Goal: Task Accomplishment & Management: Use online tool/utility

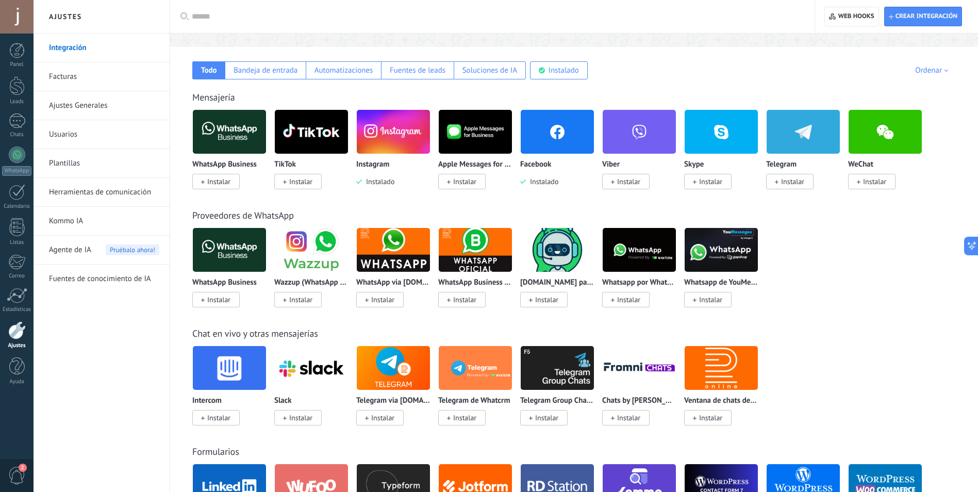
click at [377, 184] on span "Instalado" at bounding box center [378, 181] width 32 height 9
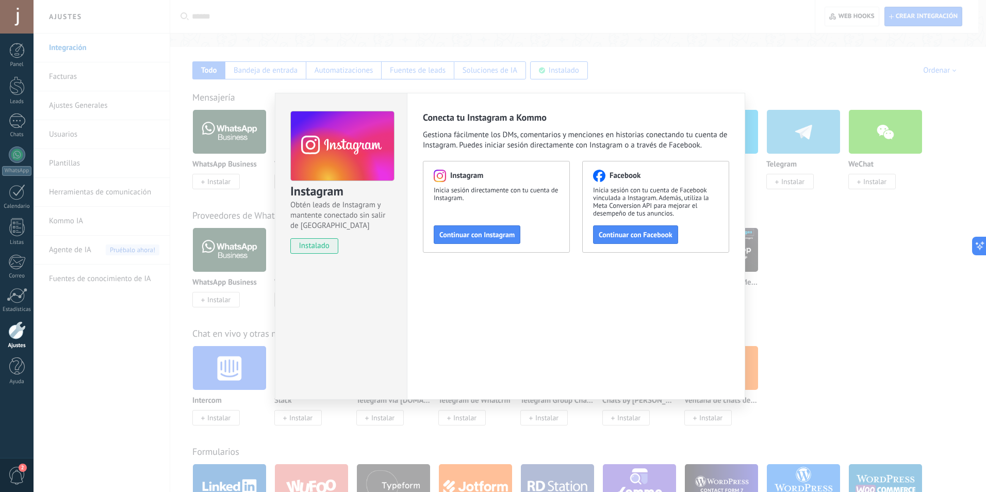
click at [867, 302] on div "Instagram Obtén leads de Instagram y mantente conectado sin salir de Kommo inst…" at bounding box center [510, 246] width 952 height 492
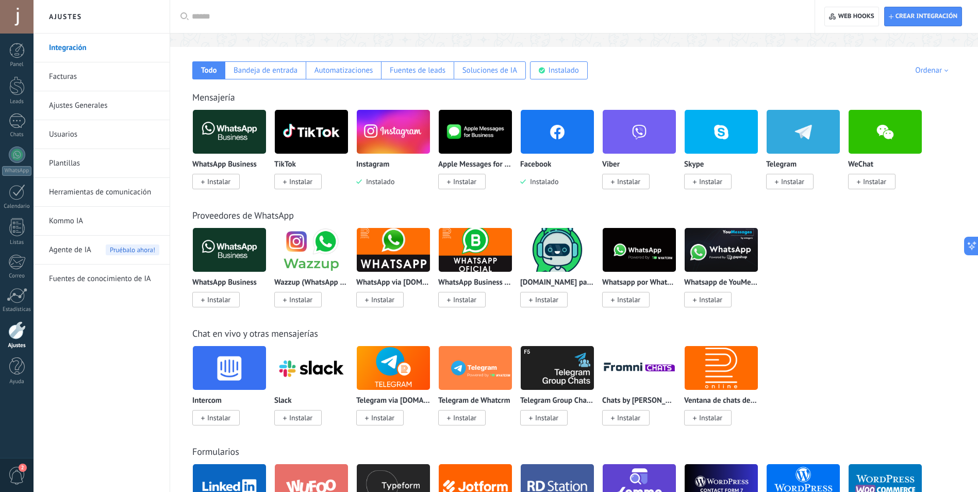
click at [524, 20] on input "text" at bounding box center [496, 16] width 608 height 11
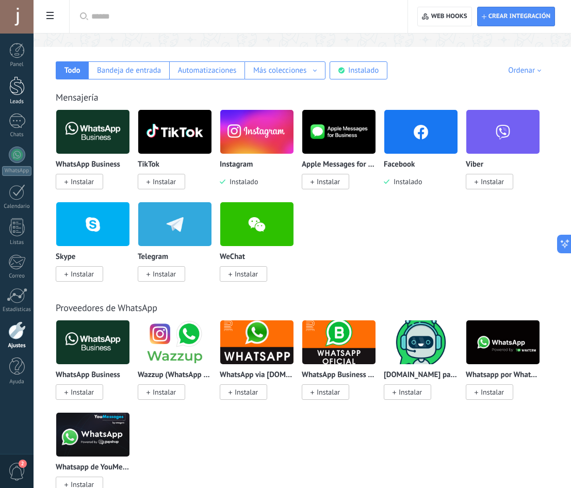
click at [23, 83] on div at bounding box center [16, 85] width 15 height 19
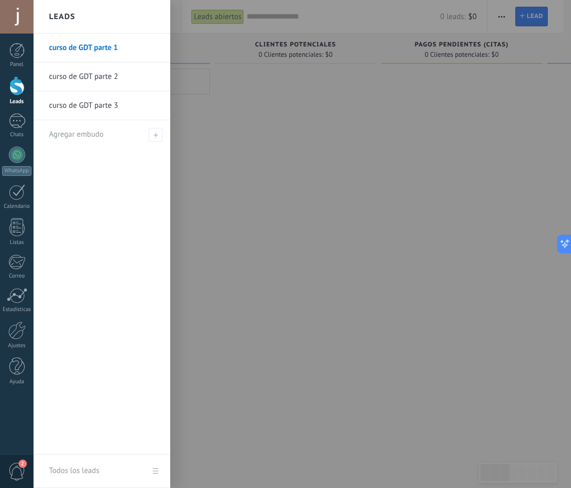
click at [19, 85] on div at bounding box center [16, 85] width 15 height 19
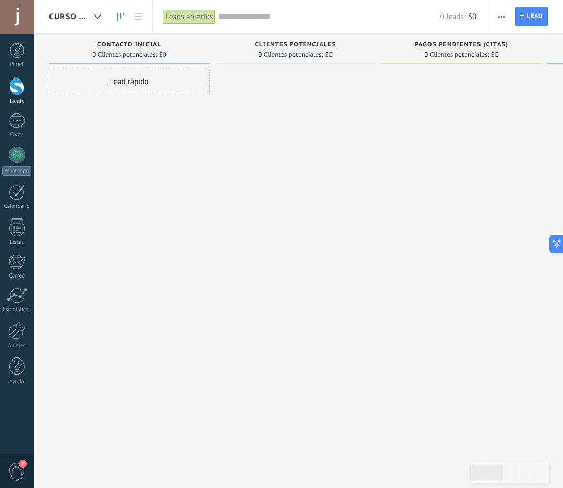
drag, startPoint x: 19, startPoint y: 85, endPoint x: 405, endPoint y: 171, distance: 395.2
click at [405, 171] on div at bounding box center [461, 245] width 161 height 353
click at [499, 15] on span "button" at bounding box center [501, 17] width 7 height 20
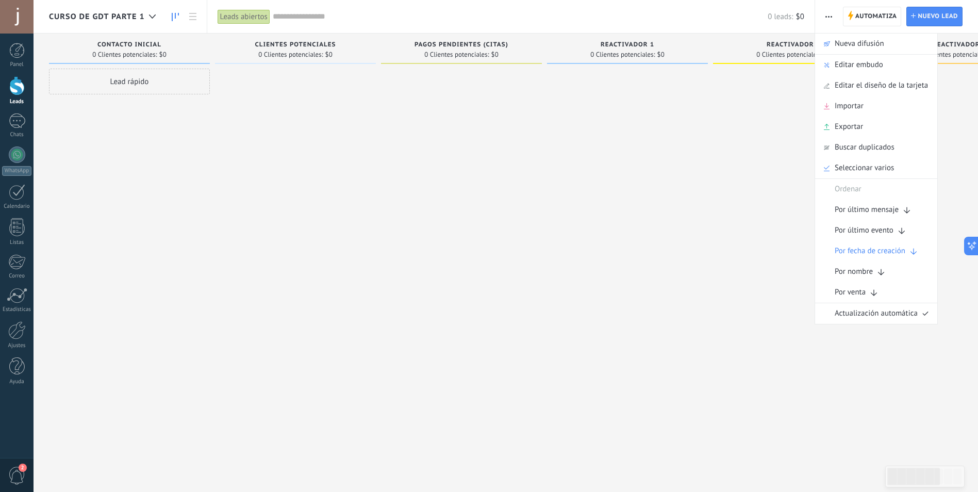
click at [639, 219] on div at bounding box center [627, 247] width 161 height 357
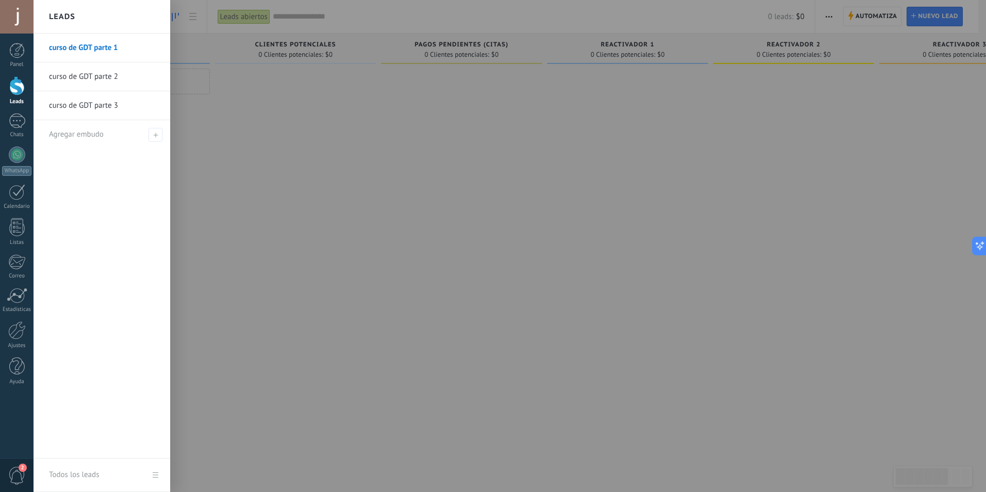
click at [14, 90] on div at bounding box center [16, 85] width 15 height 19
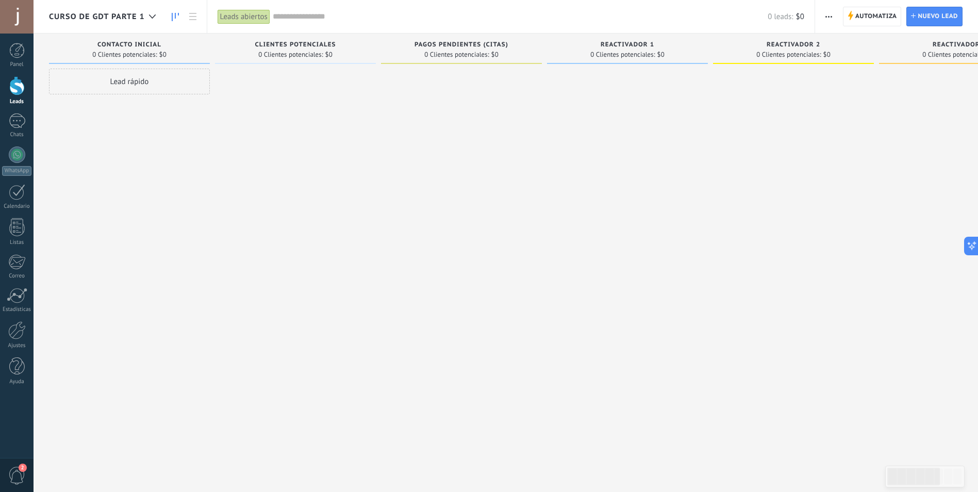
drag, startPoint x: 14, startPoint y: 90, endPoint x: 287, endPoint y: 209, distance: 297.1
click at [287, 209] on div at bounding box center [295, 247] width 161 height 357
click at [196, 20] on link at bounding box center [193, 17] width 18 height 20
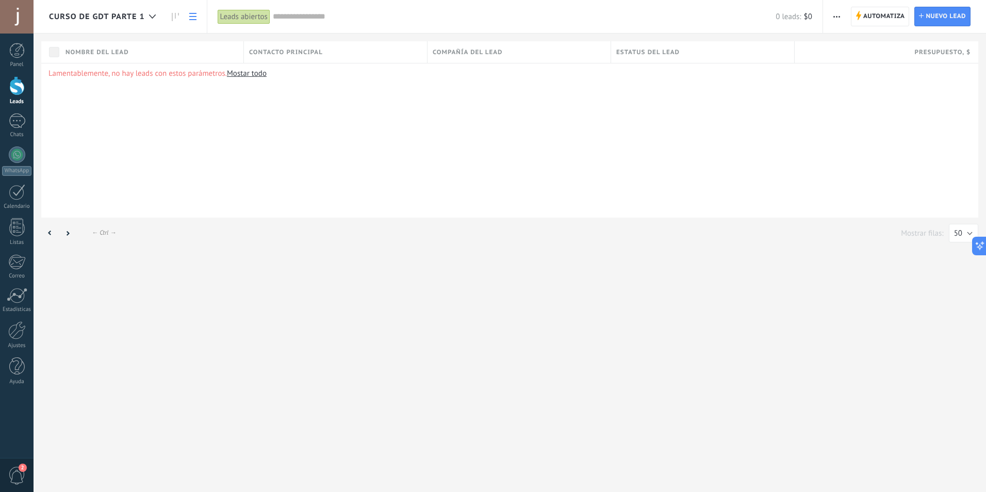
click at [245, 73] on link "Mostar todo" at bounding box center [247, 74] width 40 height 10
click at [82, 20] on span "Todos los leads" at bounding box center [86, 17] width 75 height 10
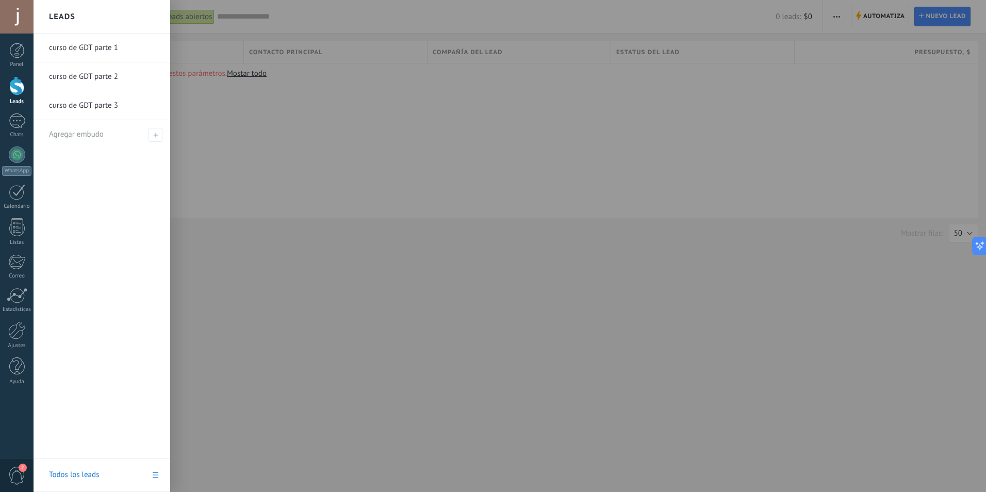
click at [317, 216] on div at bounding box center [527, 246] width 986 height 492
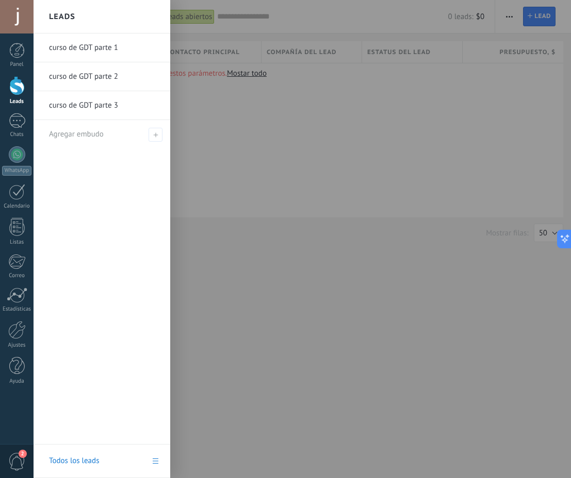
click at [11, 88] on div at bounding box center [16, 85] width 15 height 19
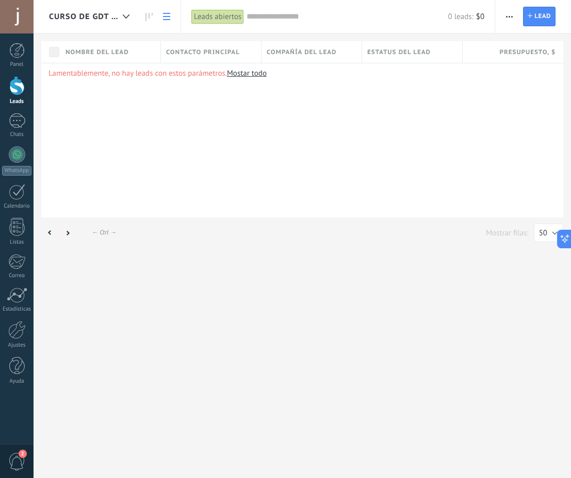
click at [338, 90] on div "Lamentablemente, no hay leads con estos parámetros. [GEOGRAPHIC_DATA] todo" at bounding box center [302, 140] width 522 height 155
click at [459, 62] on div "Estatus del lead" at bounding box center [412, 52] width 100 height 22
click at [452, 53] on div "Estatus del lead" at bounding box center [412, 52] width 100 height 22
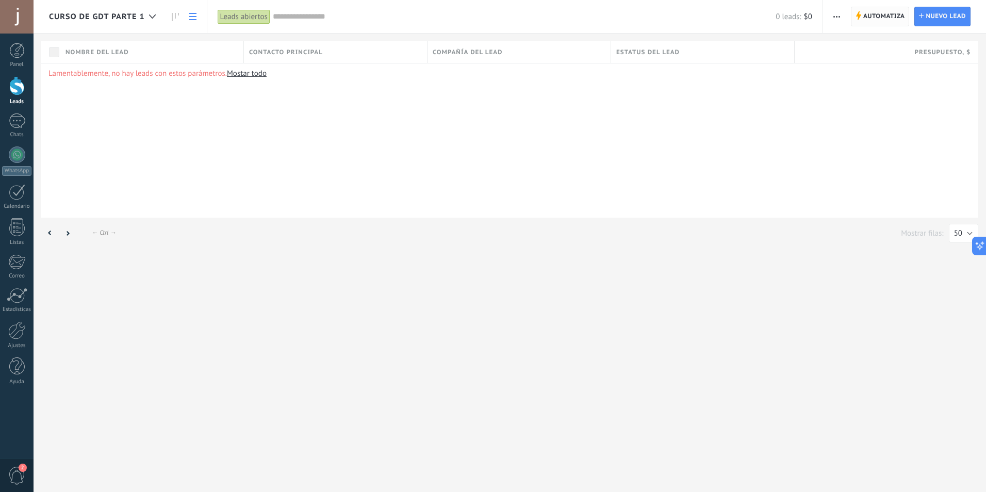
click at [879, 20] on span "Automatiza" at bounding box center [884, 16] width 42 height 19
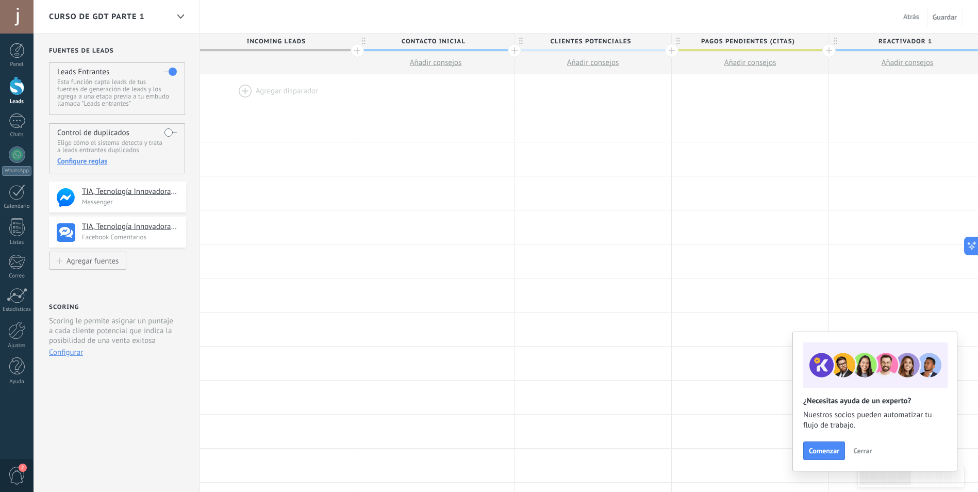
click at [289, 41] on span "Incoming leads" at bounding box center [276, 42] width 152 height 16
drag, startPoint x: 279, startPoint y: 36, endPoint x: 691, endPoint y: 245, distance: 462.7
click at [691, 245] on div at bounding box center [750, 261] width 157 height 34
click at [681, 208] on div at bounding box center [750, 193] width 157 height 34
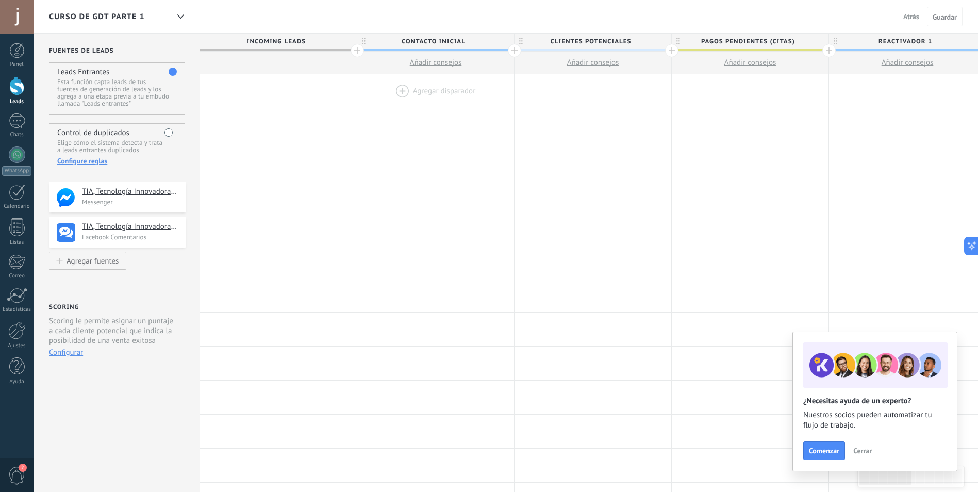
click at [371, 91] on div at bounding box center [435, 91] width 157 height 34
click at [323, 90] on div at bounding box center [278, 91] width 157 height 34
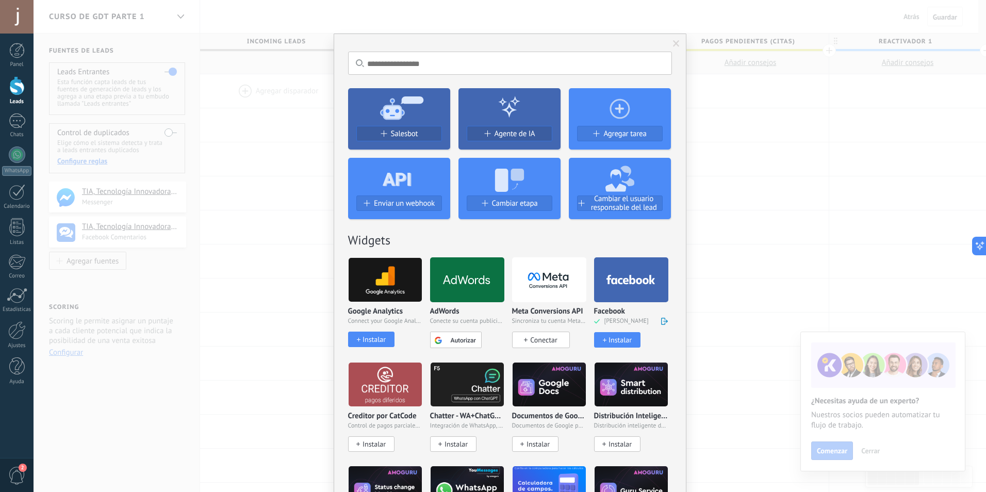
click at [794, 242] on div "No hay resultados Salesbot Agente de IA Agregar tarea Enviar un webhook Cambiar…" at bounding box center [510, 246] width 952 height 492
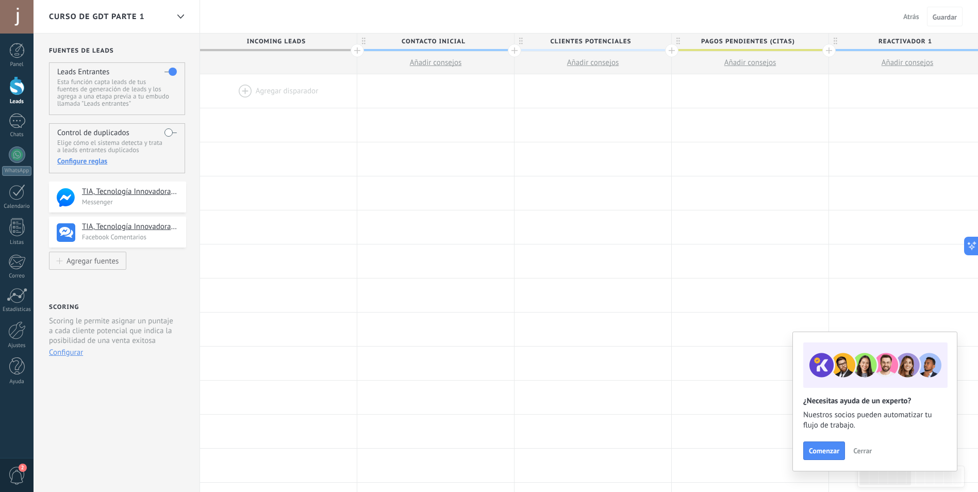
click at [297, 41] on span "Incoming leads" at bounding box center [276, 42] width 152 height 16
click at [255, 92] on div at bounding box center [278, 91] width 157 height 34
click at [438, 63] on span "Añadir consejos" at bounding box center [436, 63] width 52 height 10
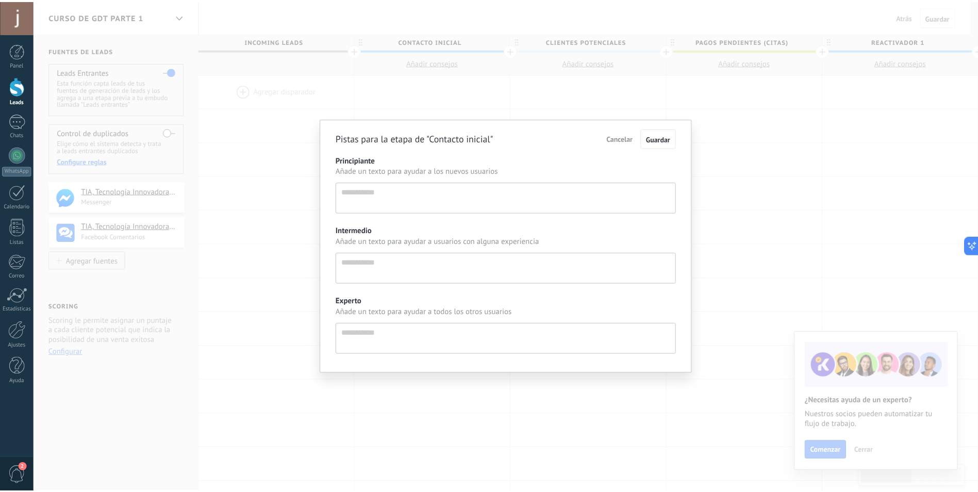
scroll to position [10, 0]
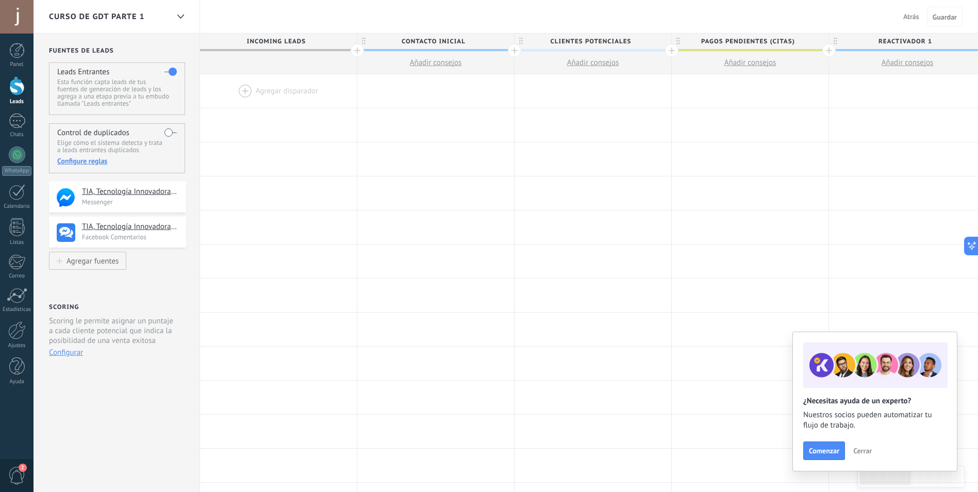
click at [105, 93] on p "Esta función capta leads de tus fuentes de generación de leads y los agrega a u…" at bounding box center [116, 92] width 119 height 29
drag, startPoint x: 105, startPoint y: 93, endPoint x: 523, endPoint y: 219, distance: 436.2
click at [523, 219] on div at bounding box center [592, 227] width 157 height 34
click at [242, 93] on div at bounding box center [278, 91] width 157 height 34
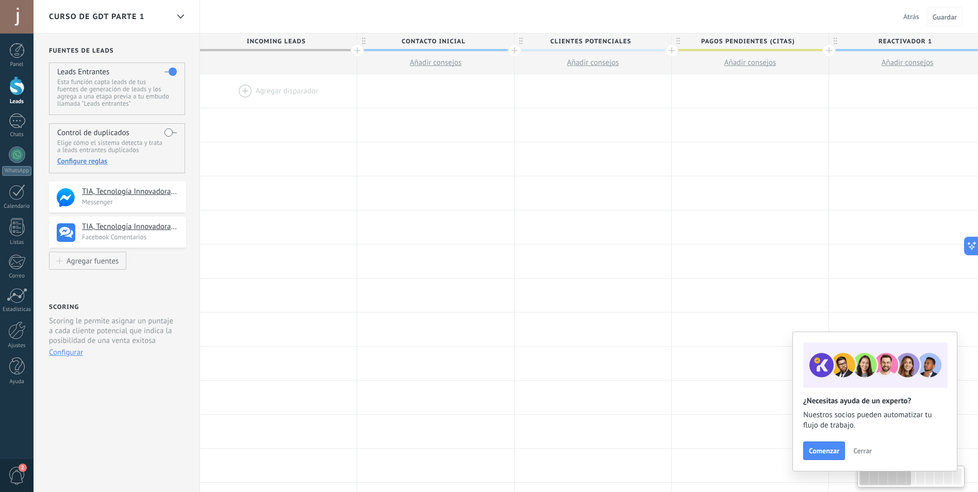
click at [273, 92] on div at bounding box center [278, 91] width 157 height 34
click at [280, 88] on div at bounding box center [278, 91] width 157 height 34
click at [244, 90] on div at bounding box center [278, 91] width 157 height 34
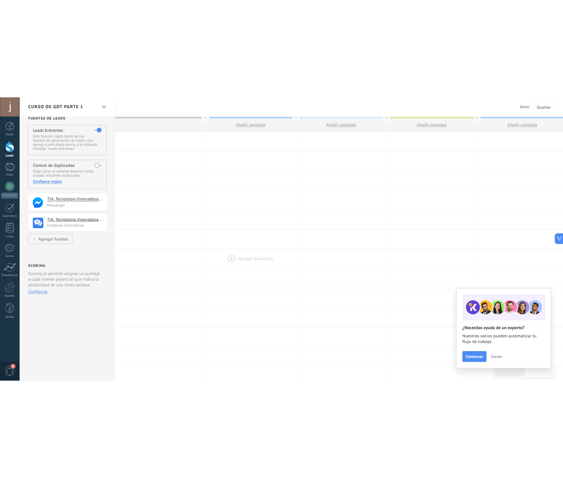
scroll to position [0, 0]
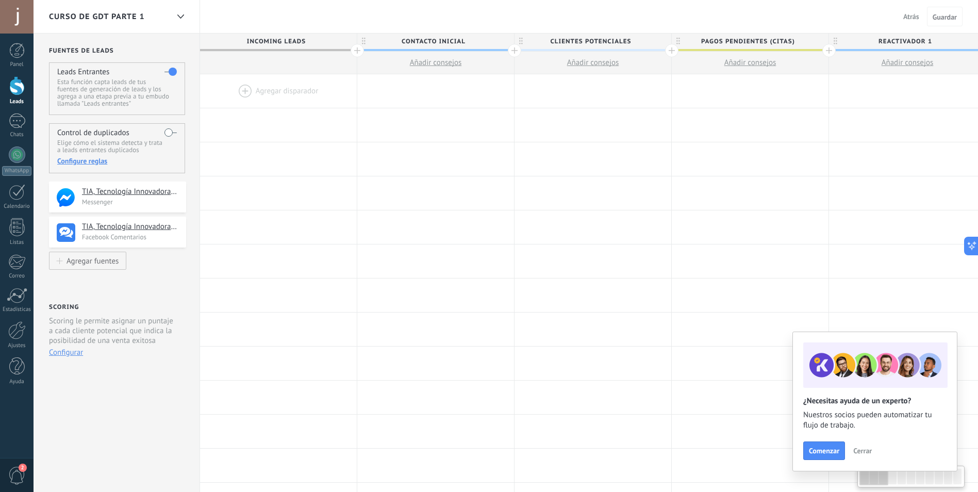
type textarea "**********"
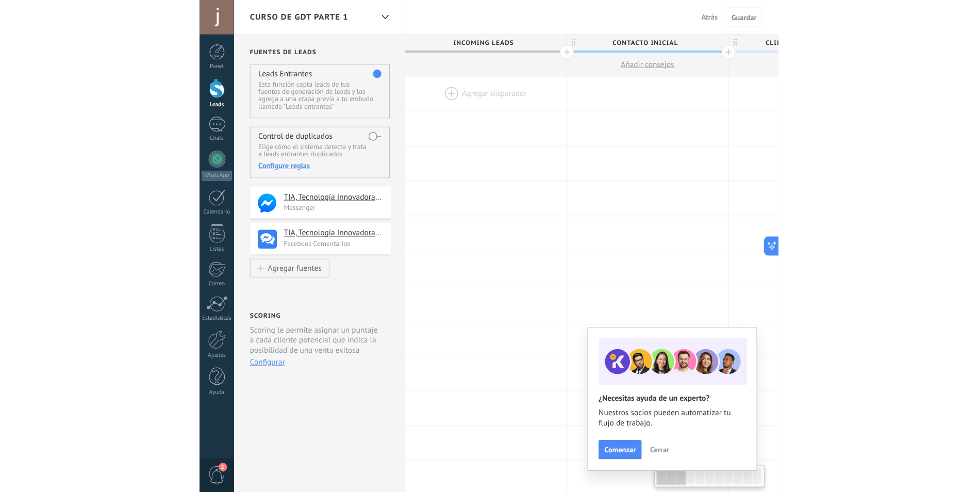
scroll to position [10, 0]
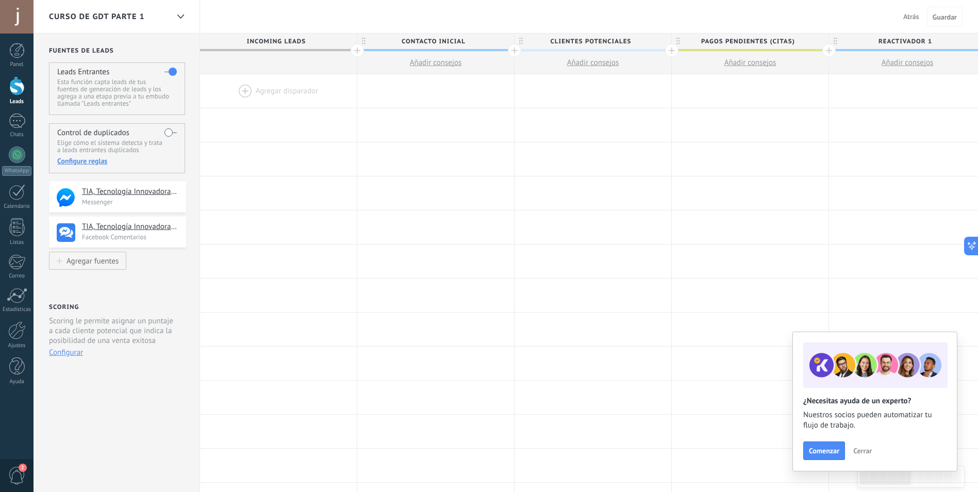
click at [79, 48] on h2 "Fuentes de leads" at bounding box center [117, 51] width 137 height 8
click at [69, 81] on p "Esta función capta leads de tus fuentes de generación de leads y los agrega a u…" at bounding box center [116, 92] width 119 height 29
click at [92, 262] on div "Agregar fuentes" at bounding box center [92, 260] width 52 height 9
click at [15, 332] on div at bounding box center [17, 330] width 18 height 18
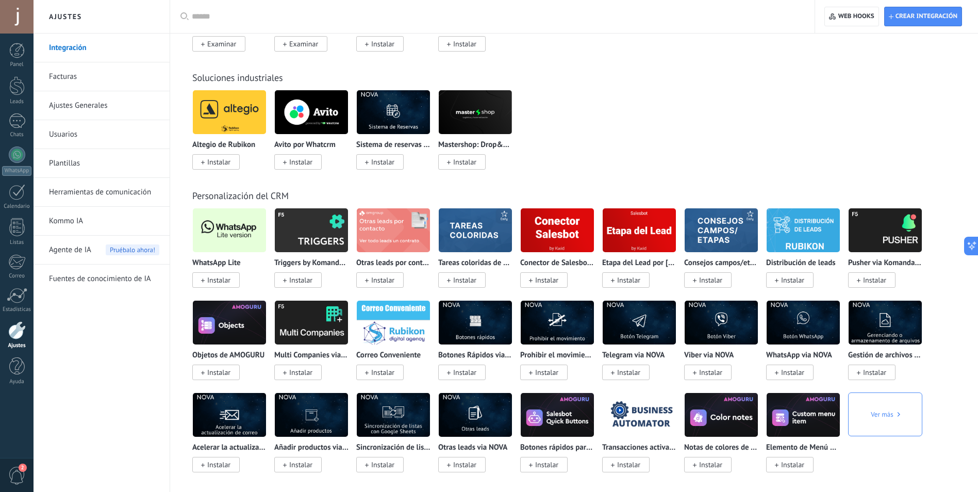
scroll to position [1707, 0]
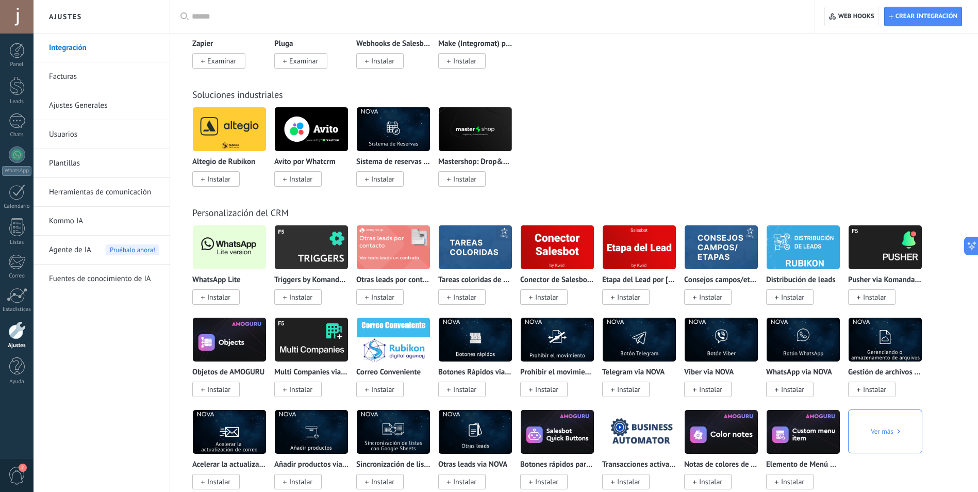
click at [222, 298] on span "Instalar" at bounding box center [218, 296] width 23 height 9
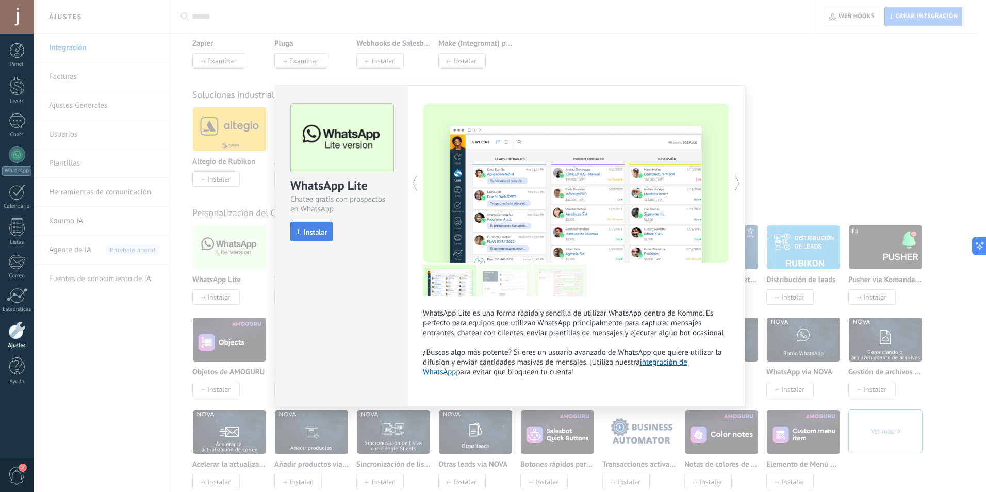
click at [316, 232] on span "Instalar" at bounding box center [315, 231] width 23 height 7
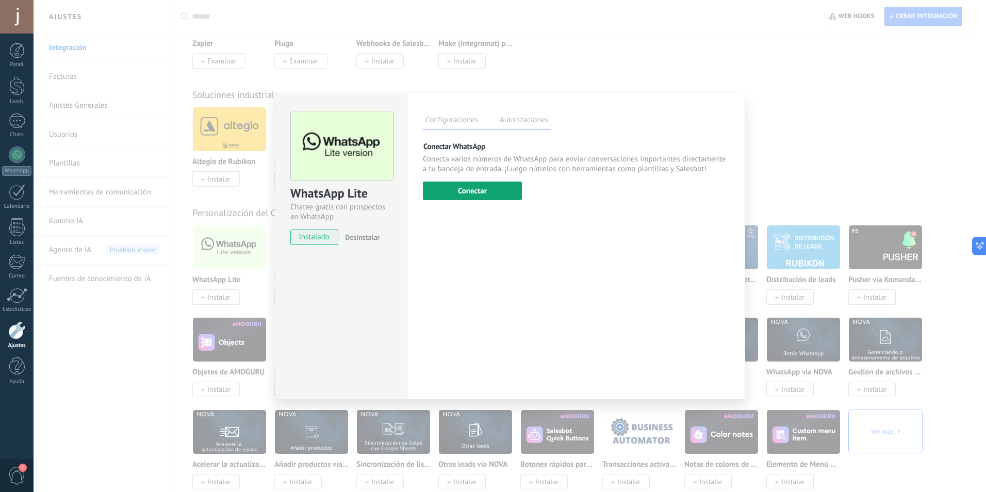
click at [480, 195] on button "Conectar" at bounding box center [472, 190] width 99 height 19
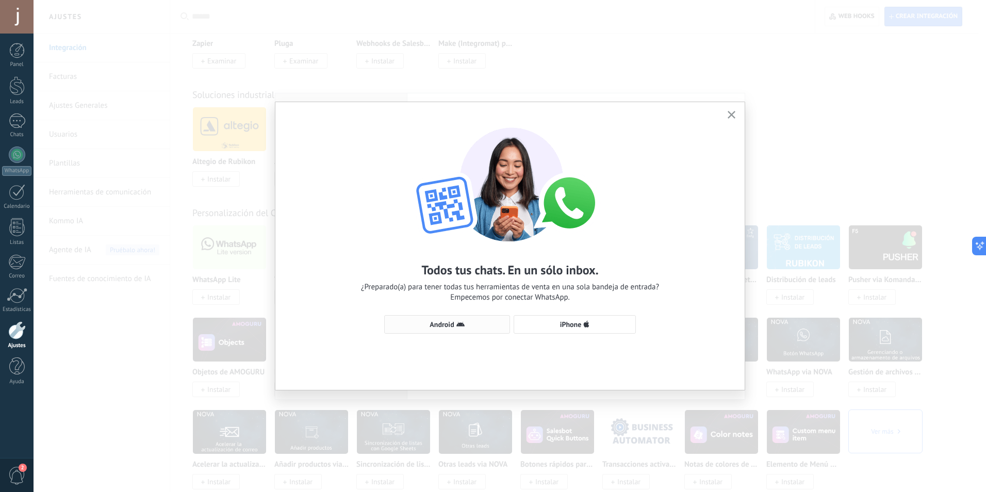
click at [444, 324] on span "Android" at bounding box center [441, 324] width 24 height 7
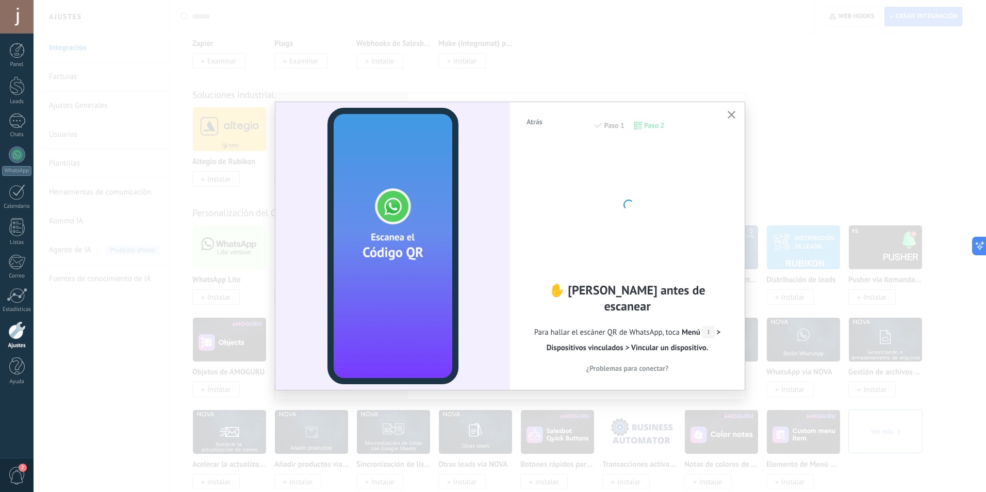
click at [728, 117] on icon "button" at bounding box center [731, 115] width 8 height 8
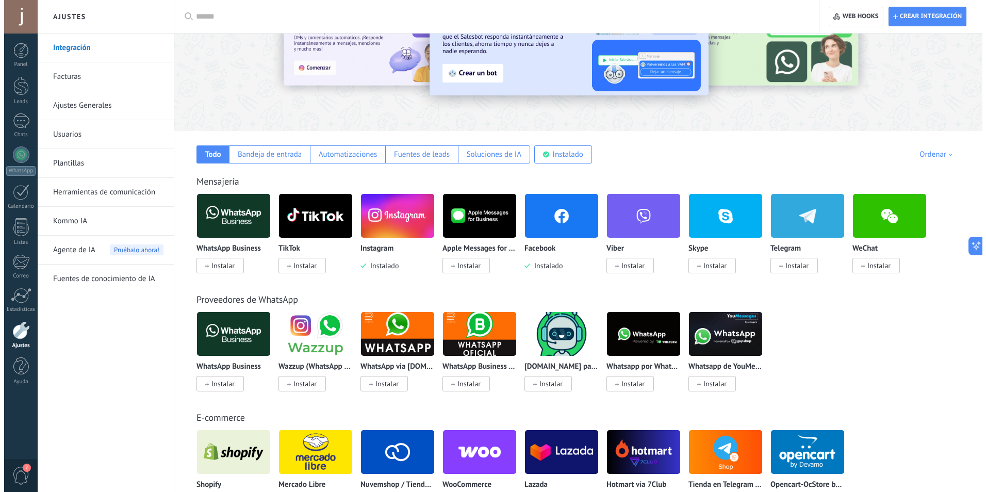
scroll to position [0, 0]
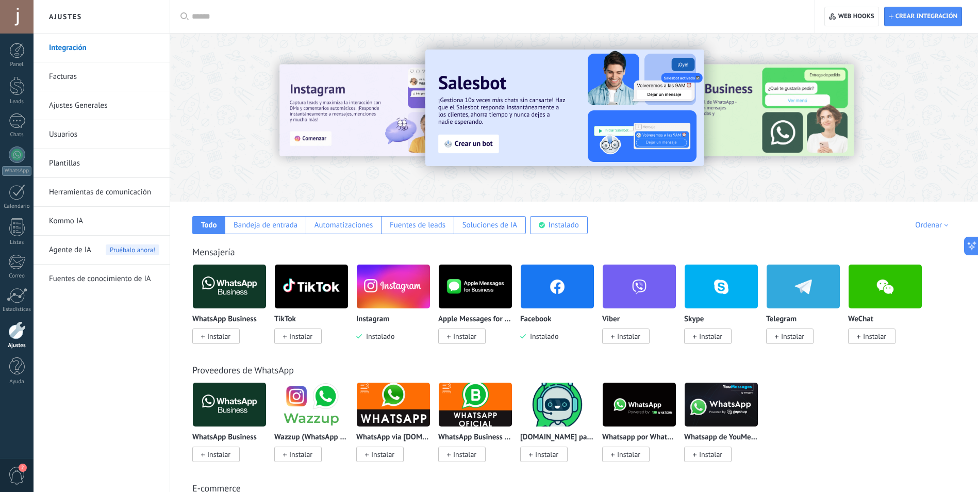
click at [217, 338] on span "Instalar" at bounding box center [218, 335] width 23 height 9
click at [228, 289] on img at bounding box center [229, 286] width 73 height 50
click at [234, 288] on body ".abccls-1,.abccls-2{fill-rule:evenodd}.abccls-2{fill:#fff} .abfcls-1{fill:none}…" at bounding box center [489, 246] width 978 height 492
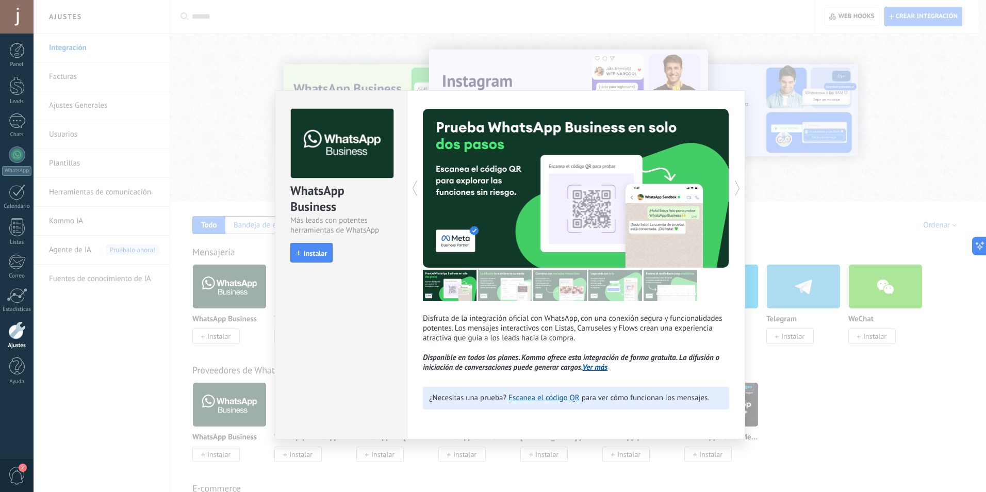
click at [135, 440] on div "WhatsApp Business Más leads con potentes herramientas de WhatsApp install Insta…" at bounding box center [510, 246] width 952 height 492
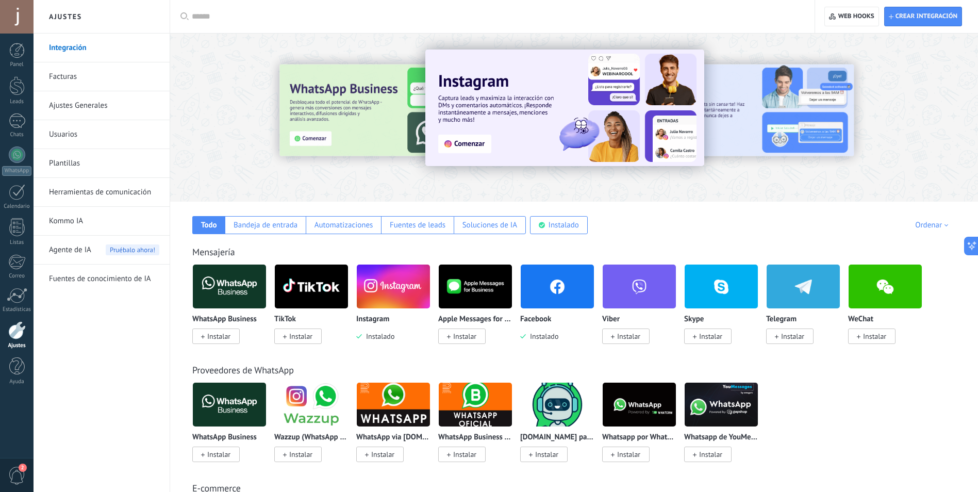
click at [224, 339] on span "Instalar" at bounding box center [218, 335] width 23 height 9
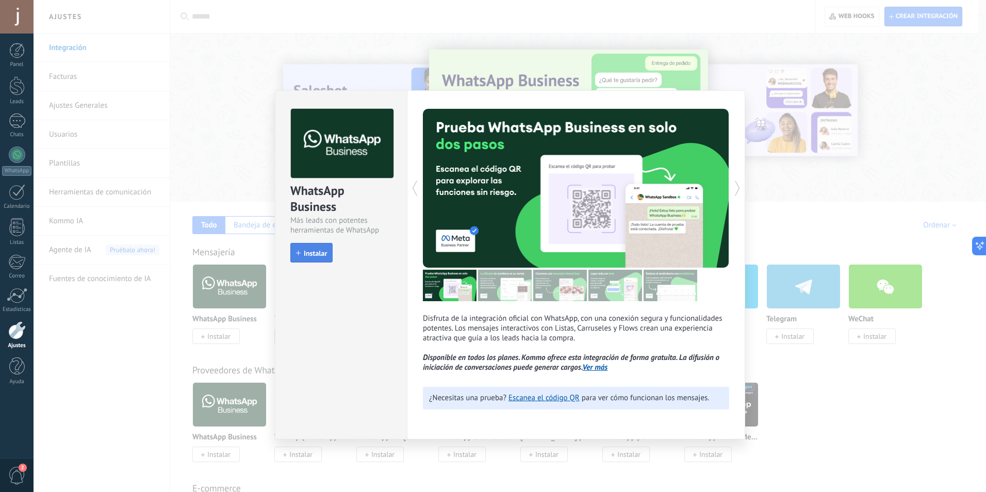
click at [311, 258] on button "Instalar" at bounding box center [311, 253] width 42 height 20
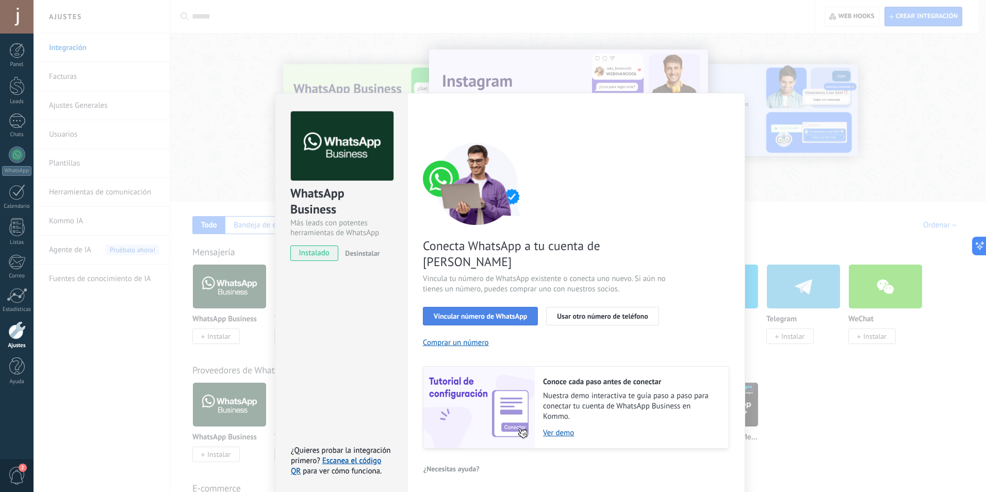
click at [507, 312] on span "Vincular número de WhatsApp" at bounding box center [480, 315] width 93 height 7
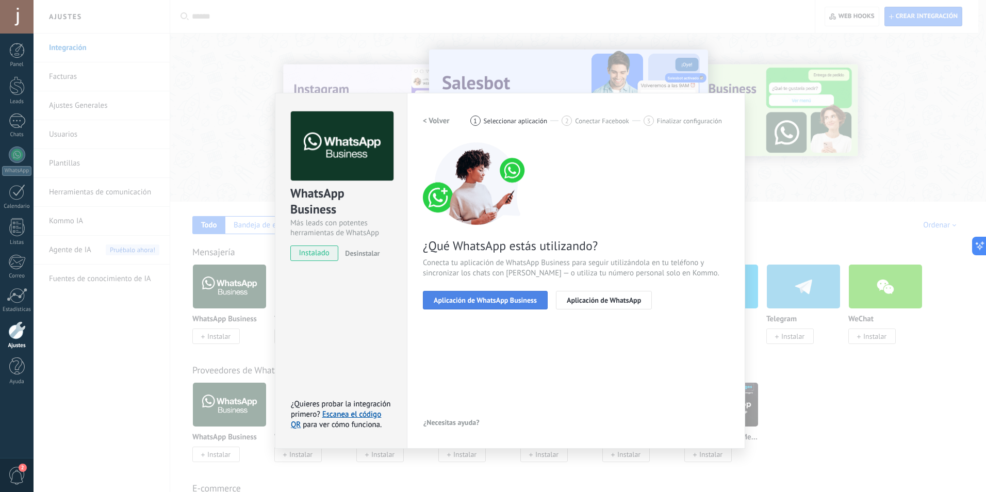
click at [496, 305] on button "Aplicación de WhatsApp Business" at bounding box center [485, 300] width 125 height 19
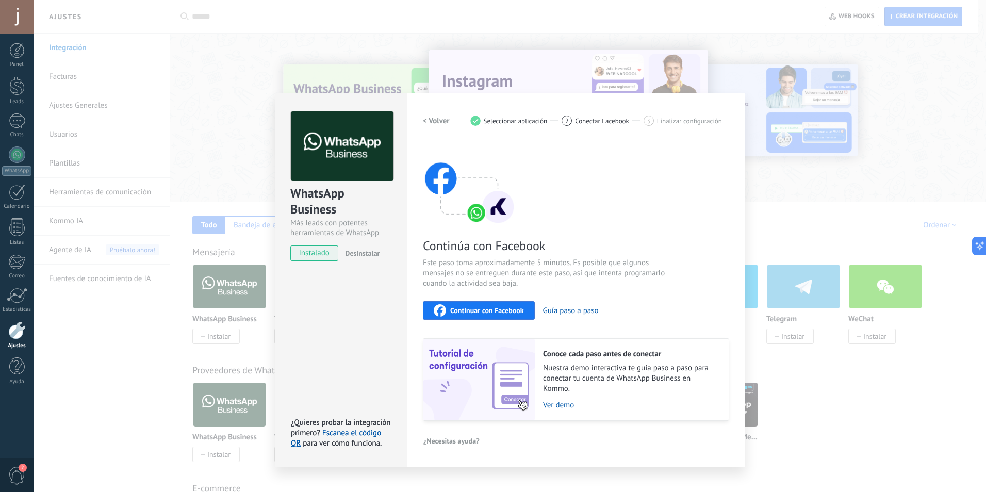
click at [434, 123] on h2 "< Volver" at bounding box center [436, 121] width 27 height 10
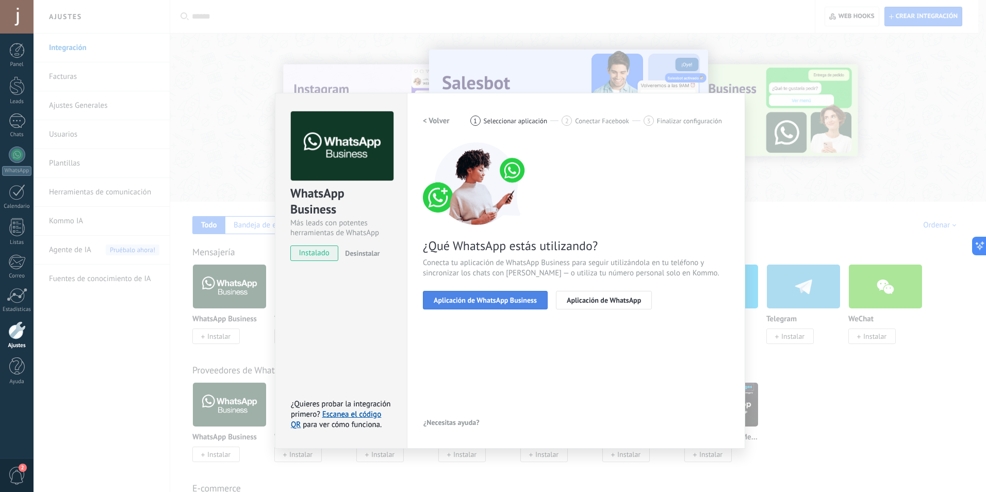
click at [502, 301] on span "Aplicación de WhatsApp Business" at bounding box center [485, 299] width 103 height 7
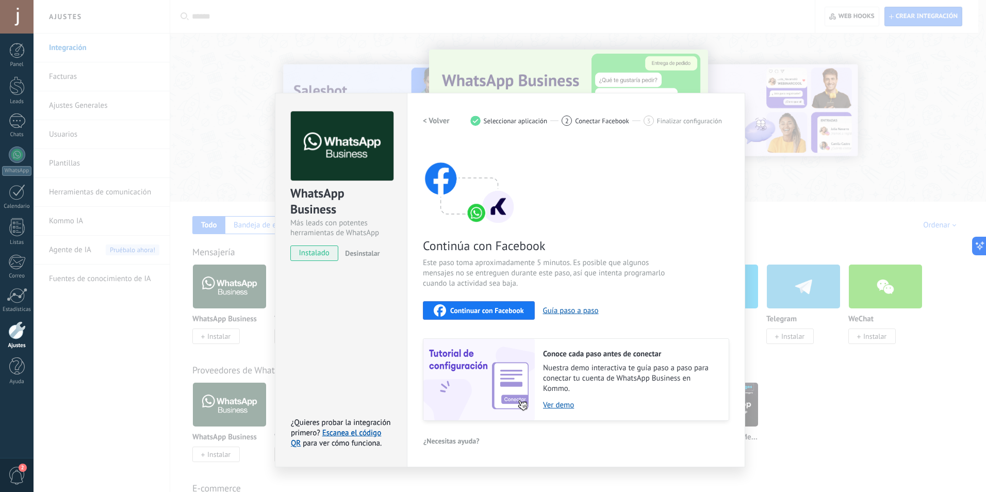
click at [434, 122] on h2 "< Volver" at bounding box center [436, 121] width 27 height 10
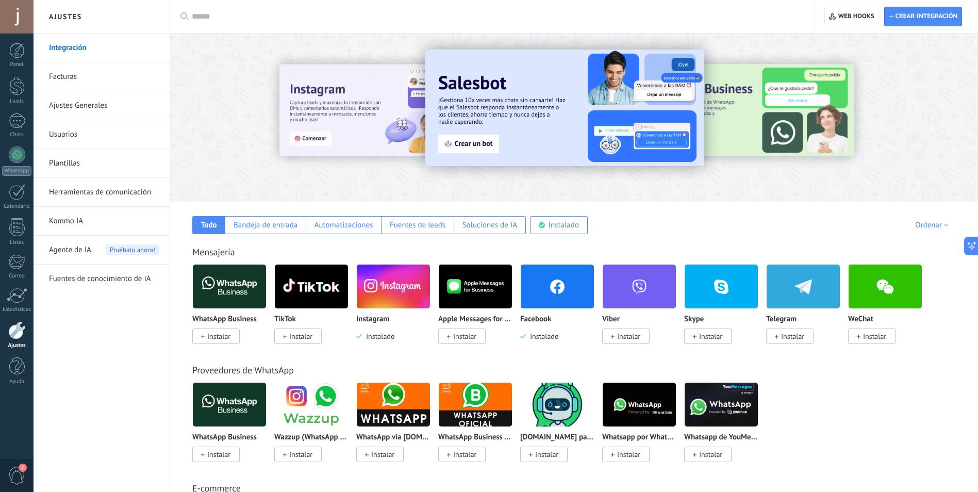
click at [221, 339] on span "Instalar" at bounding box center [218, 335] width 23 height 9
